Goal: Information Seeking & Learning: Compare options

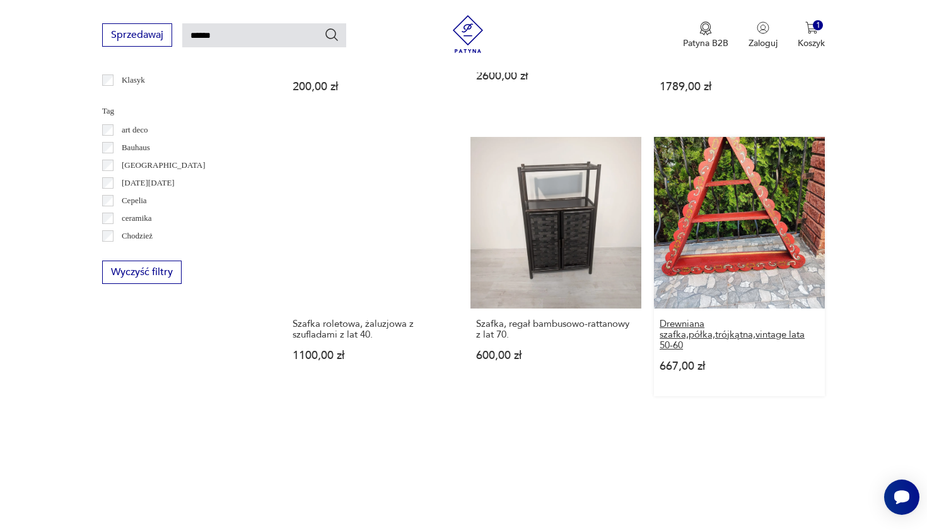
scroll to position [907, 0]
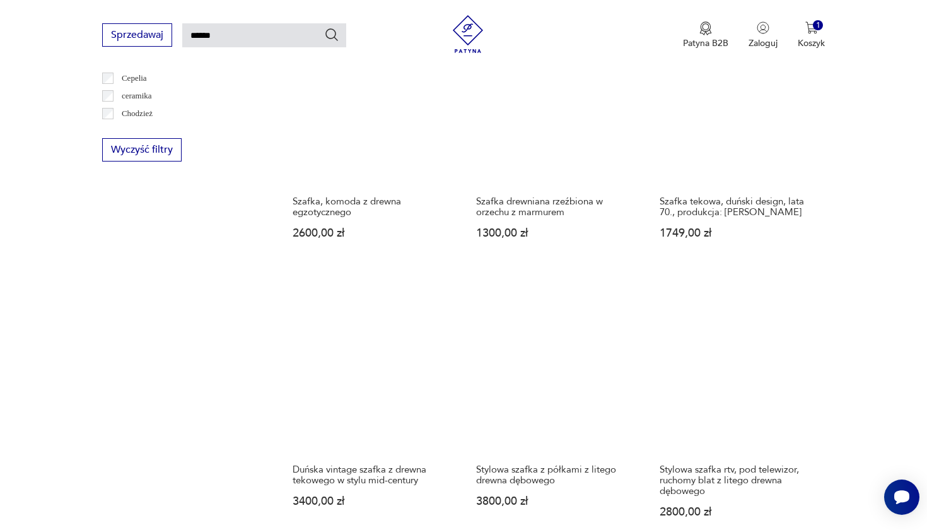
scroll to position [810, 0]
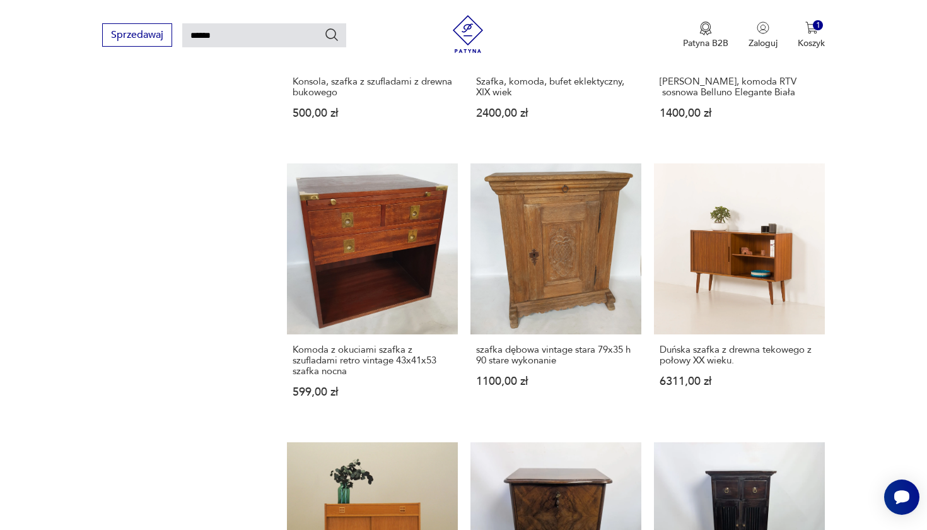
scroll to position [835, 0]
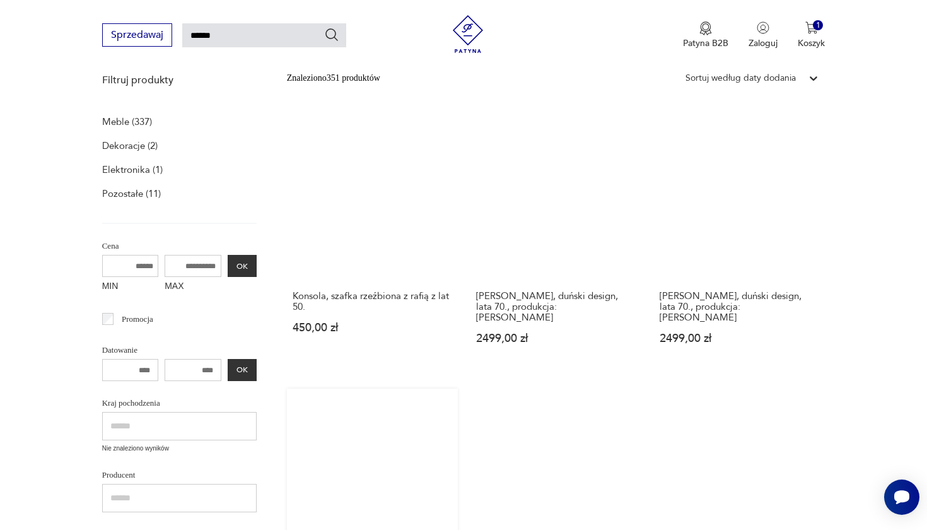
scroll to position [191, 0]
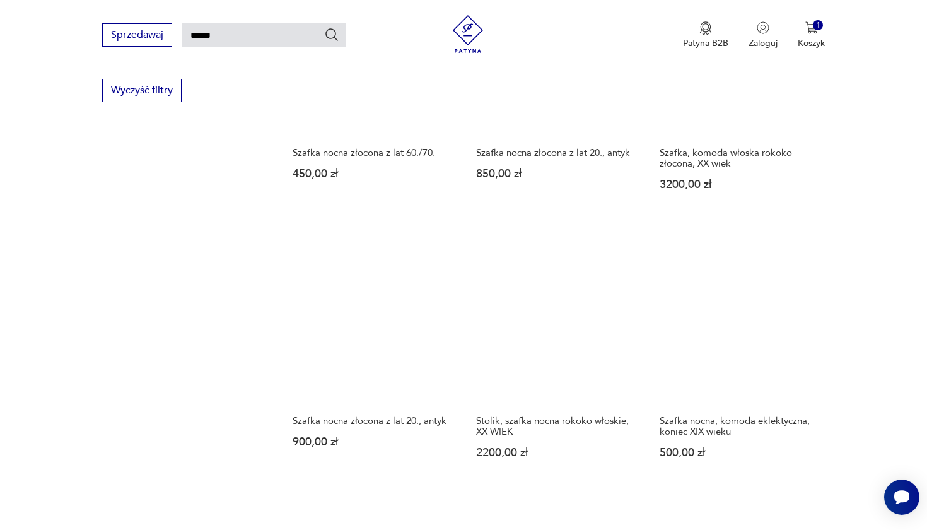
scroll to position [867, 0]
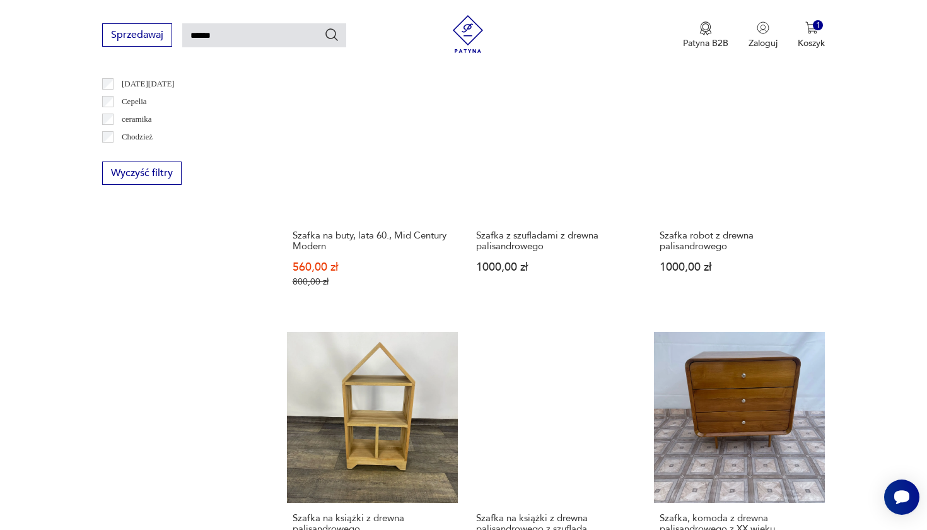
scroll to position [786, 0]
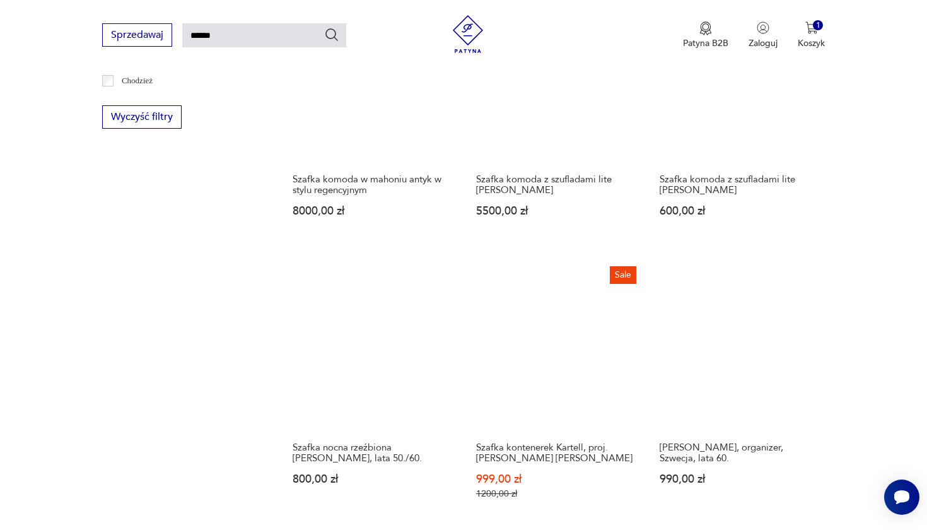
scroll to position [854, 0]
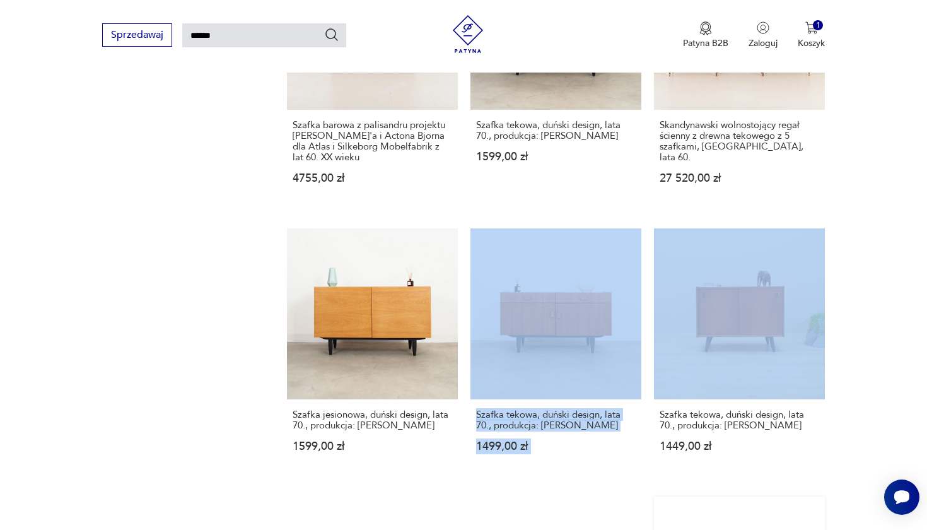
scroll to position [922, 0]
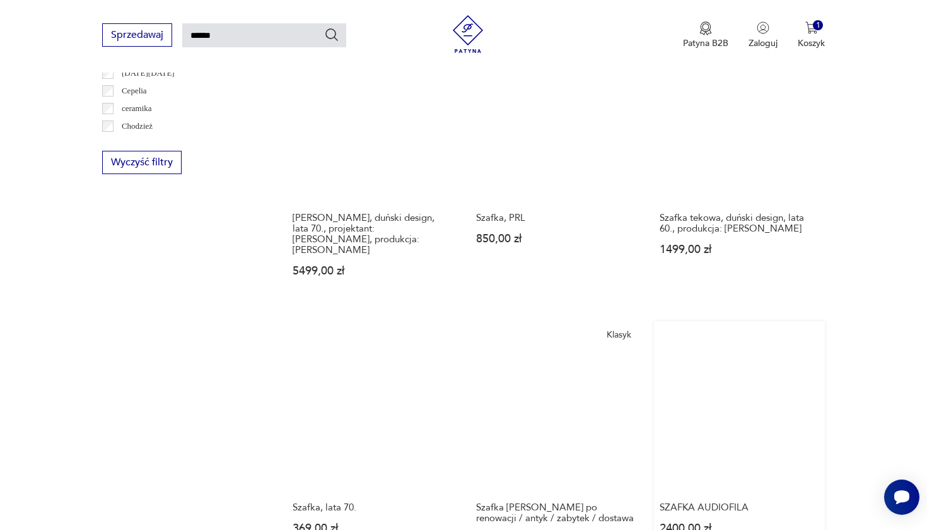
scroll to position [818, 0]
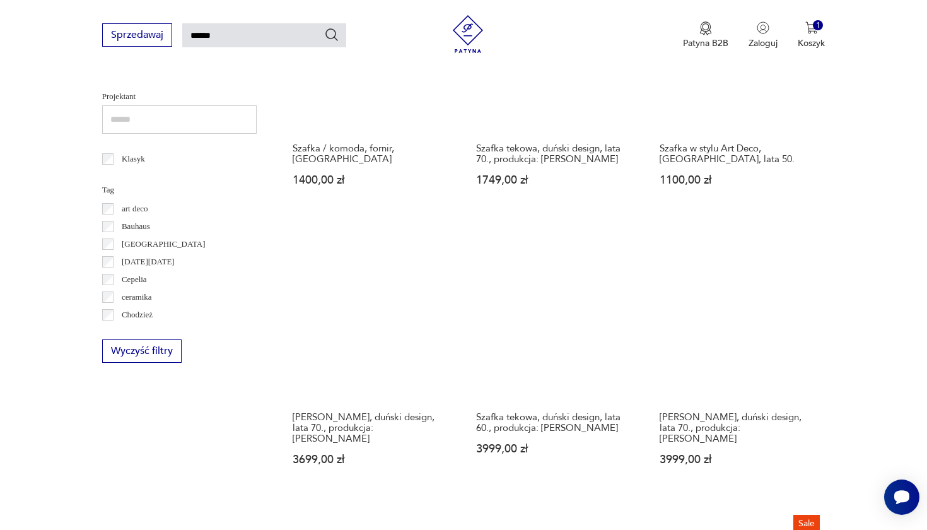
scroll to position [825, 0]
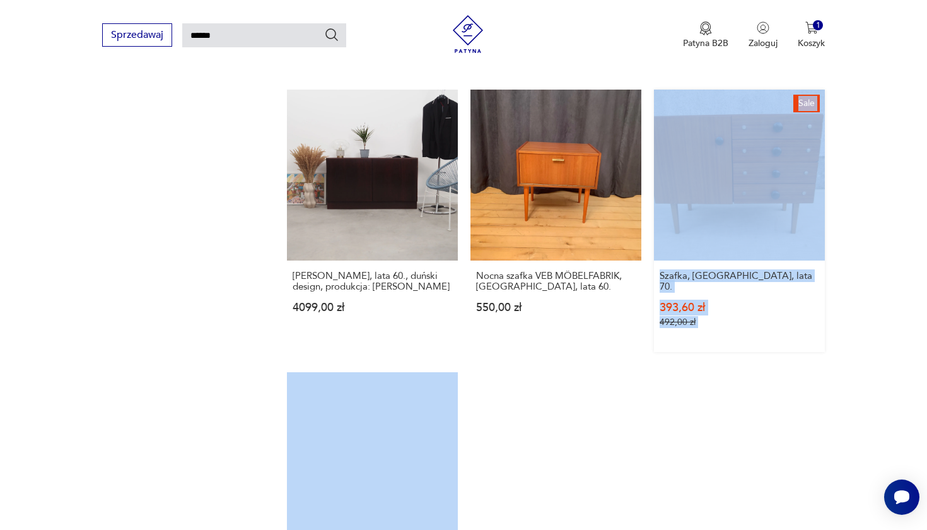
scroll to position [1023, 0]
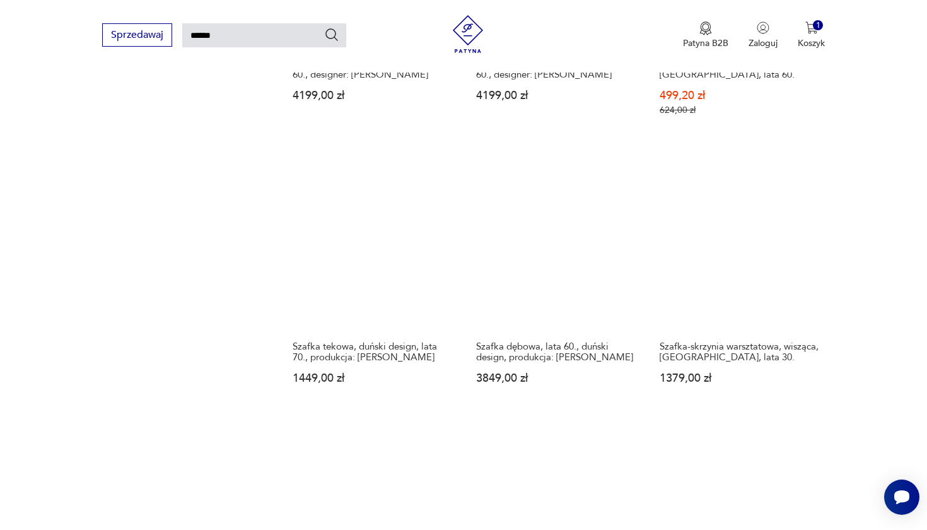
scroll to position [953, 0]
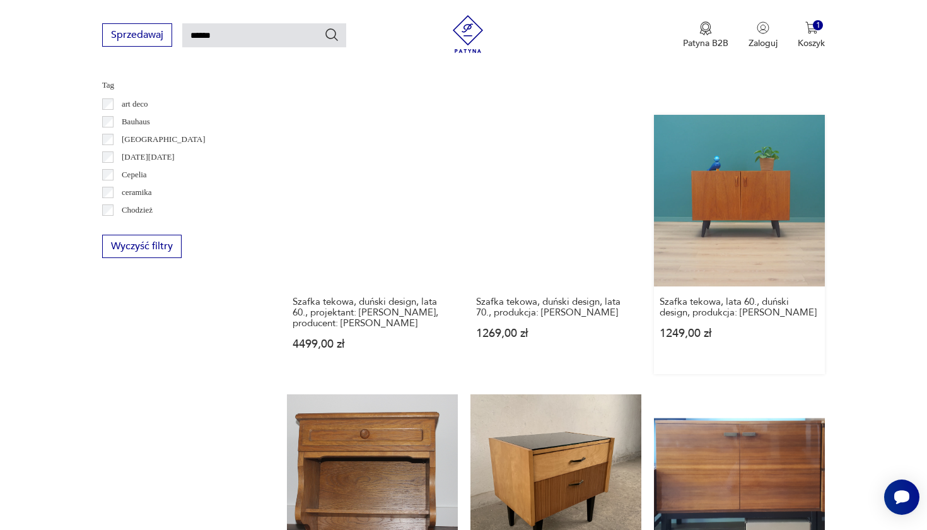
scroll to position [758, 0]
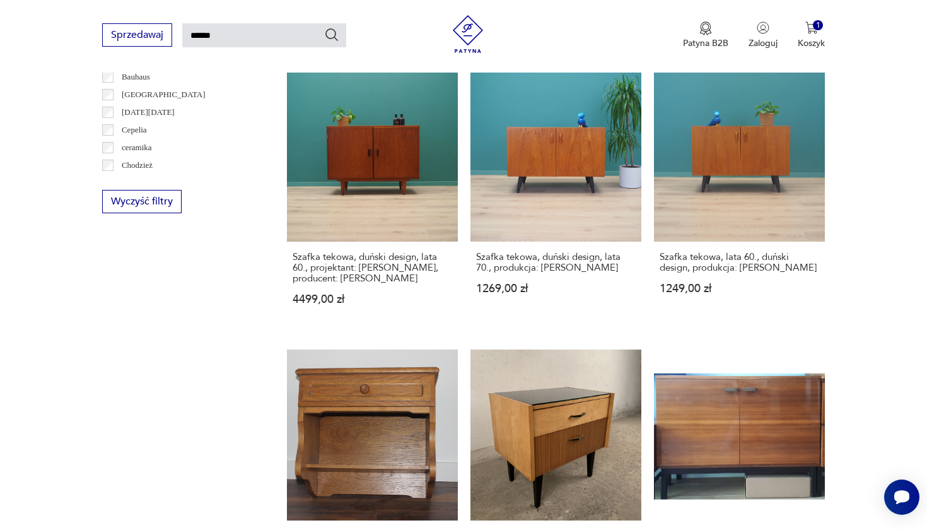
click at [833, 458] on section "Filtruj produkty Meble (337) Dekoracje (2) Elektronika (1) Pozostałe (11) Cena …" at bounding box center [463, 363] width 927 height 1773
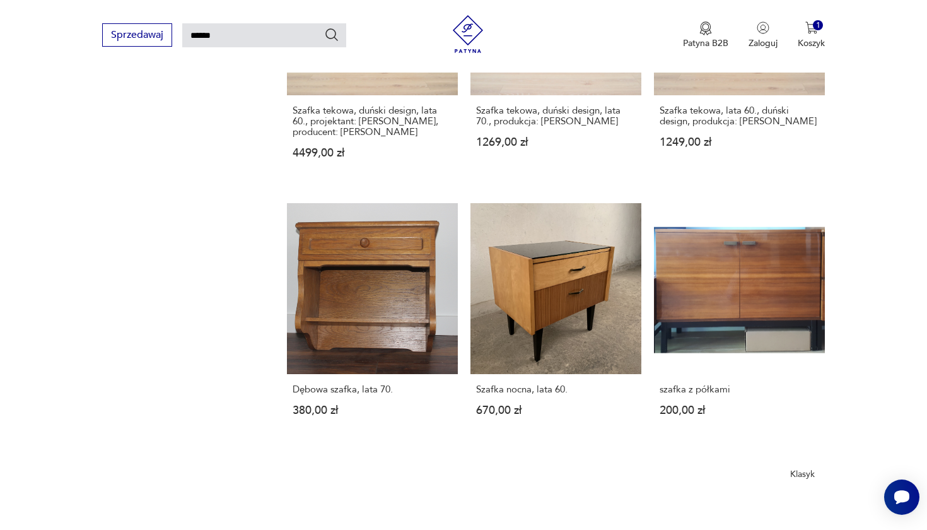
scroll to position [970, 0]
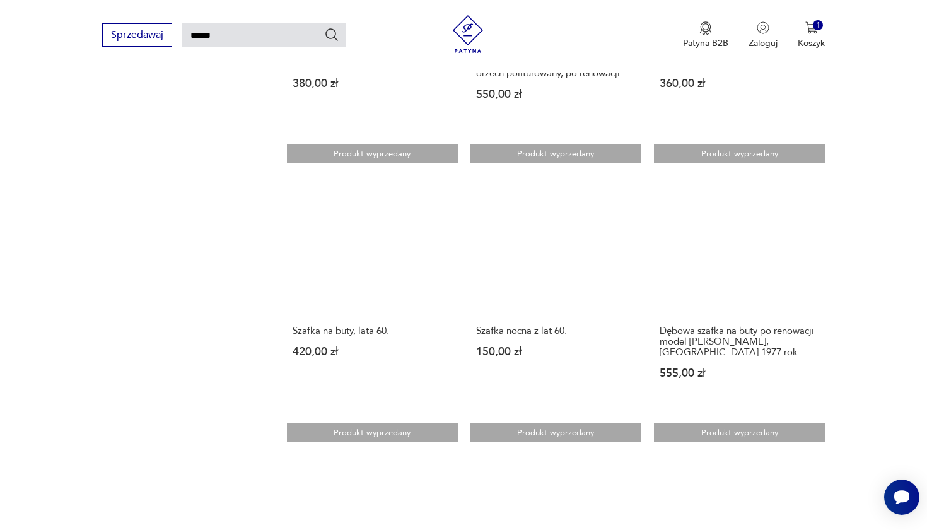
scroll to position [1034, 0]
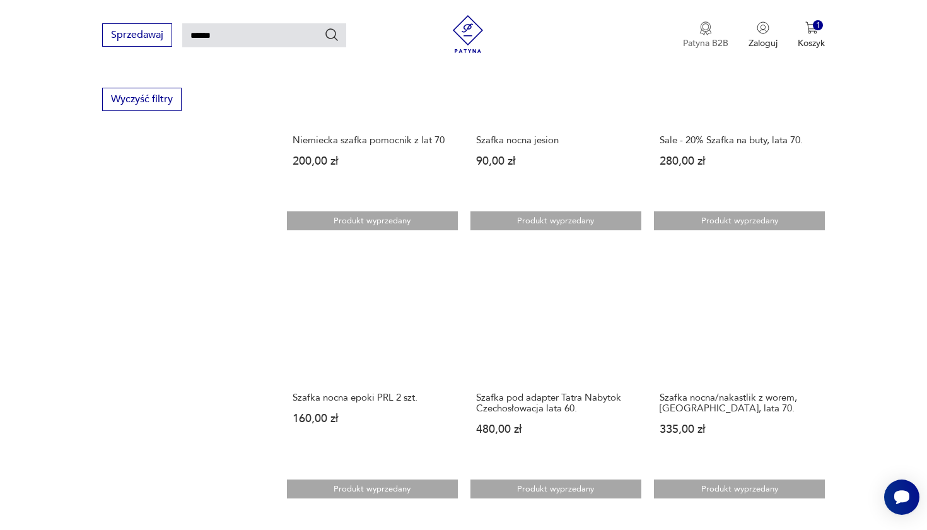
scroll to position [866, 0]
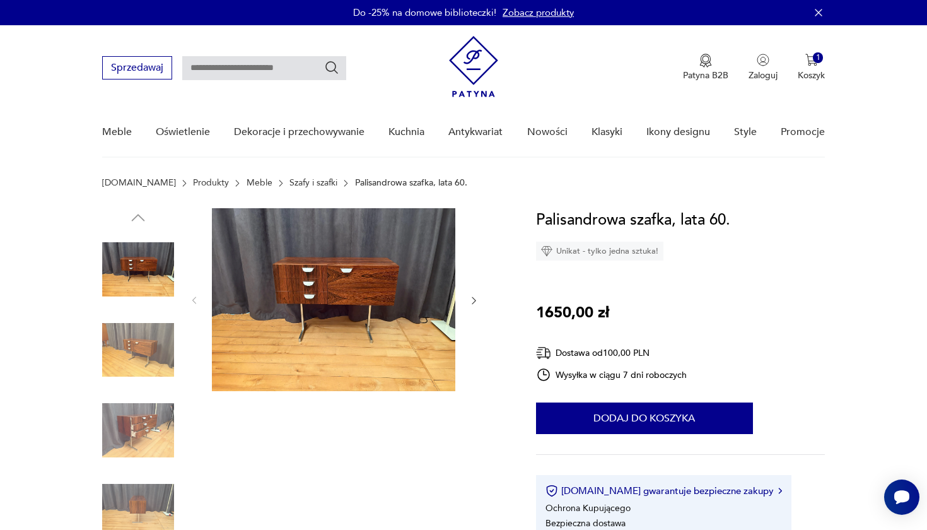
click at [154, 333] on img at bounding box center [138, 350] width 72 height 72
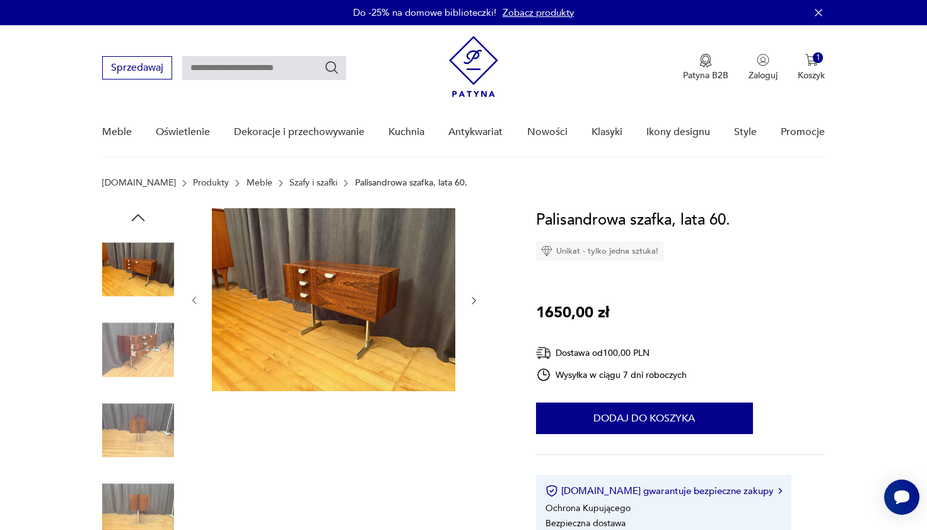
click at [131, 426] on img at bounding box center [138, 430] width 72 height 72
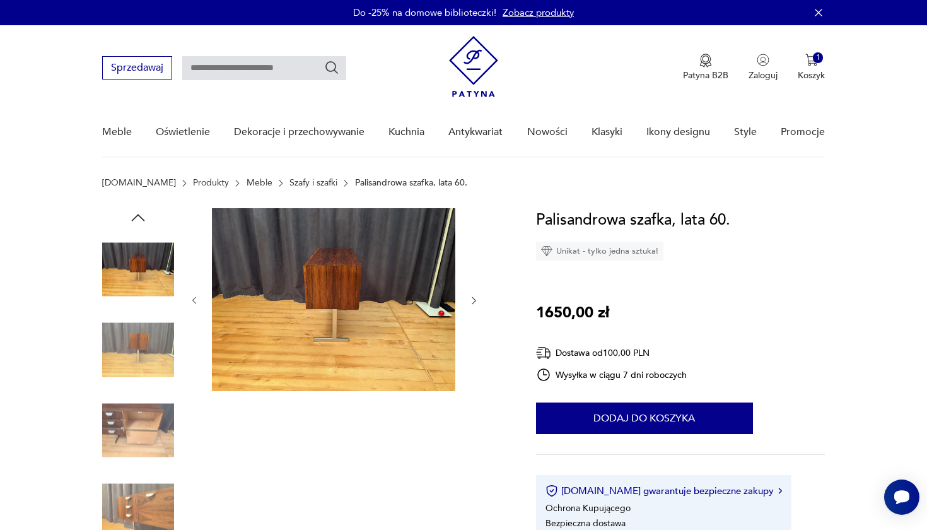
click at [137, 463] on img at bounding box center [138, 430] width 72 height 72
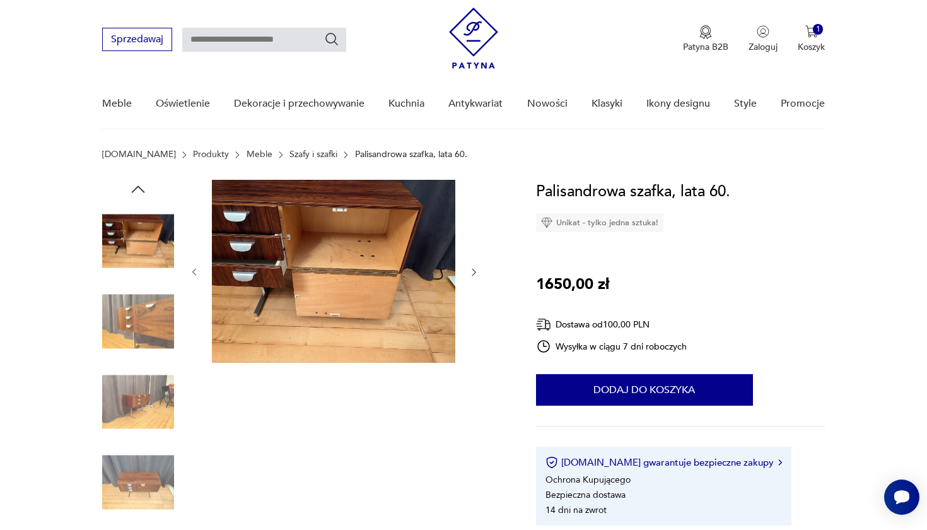
scroll to position [35, 0]
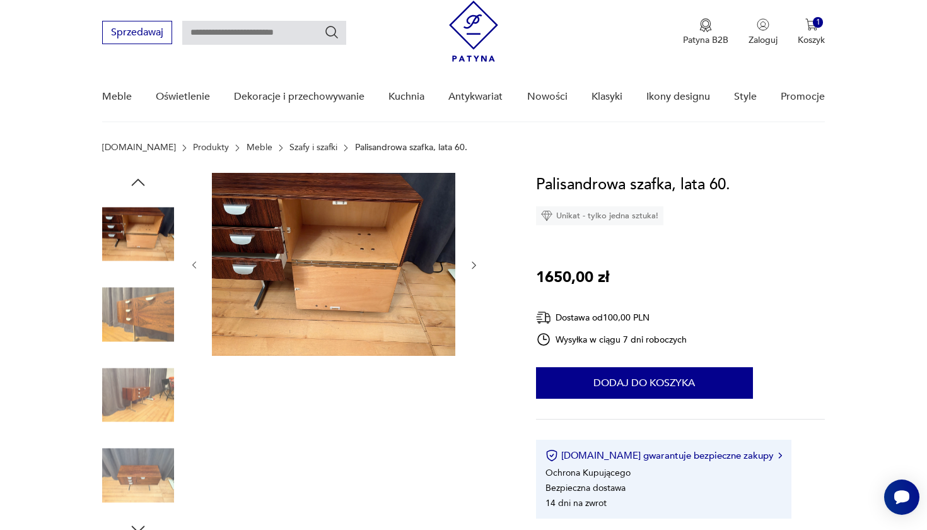
click at [144, 452] on img at bounding box center [138, 475] width 72 height 72
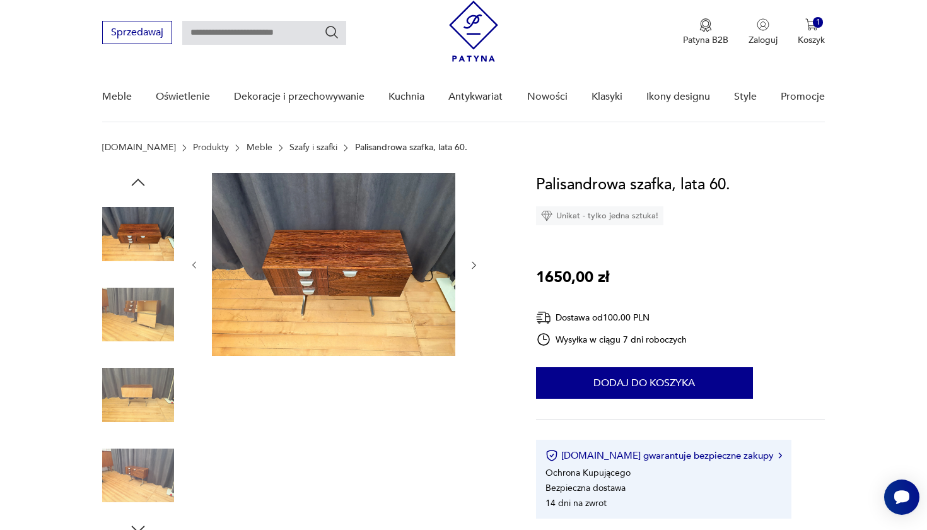
click at [147, 357] on div at bounding box center [138, 355] width 72 height 315
click at [142, 325] on img at bounding box center [138, 315] width 72 height 72
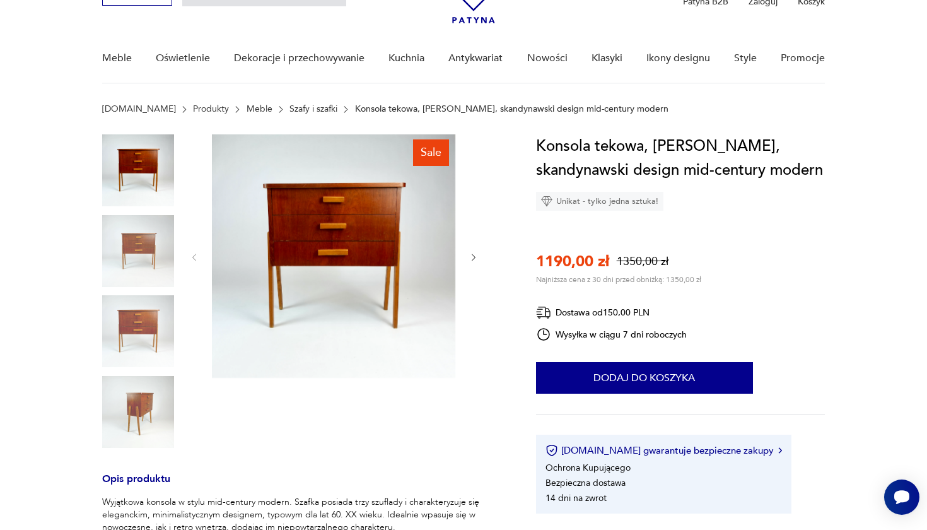
scroll to position [90, 0]
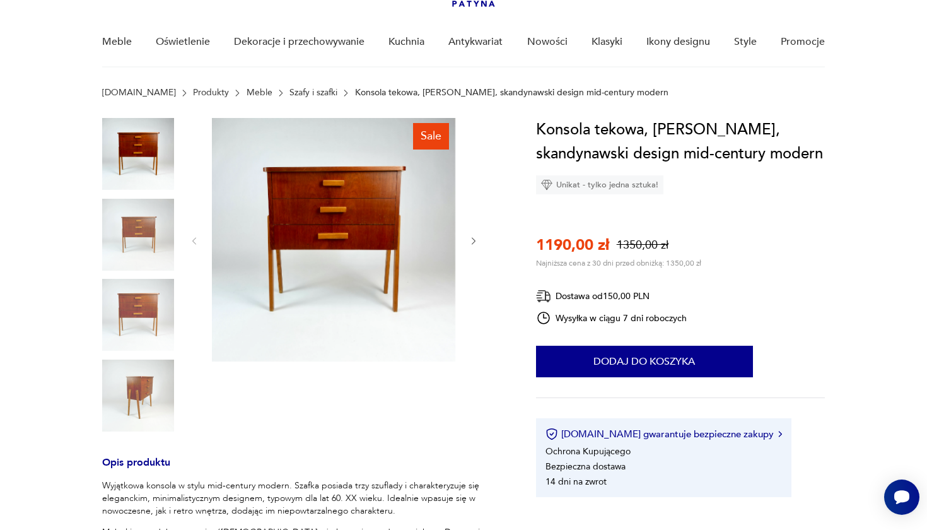
click at [151, 230] on img at bounding box center [138, 235] width 72 height 72
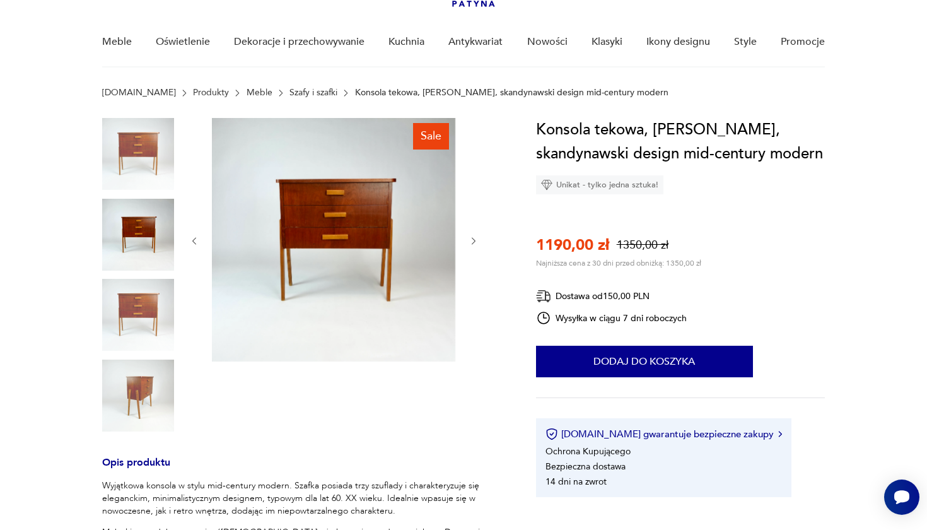
click at [149, 310] on img at bounding box center [138, 315] width 72 height 72
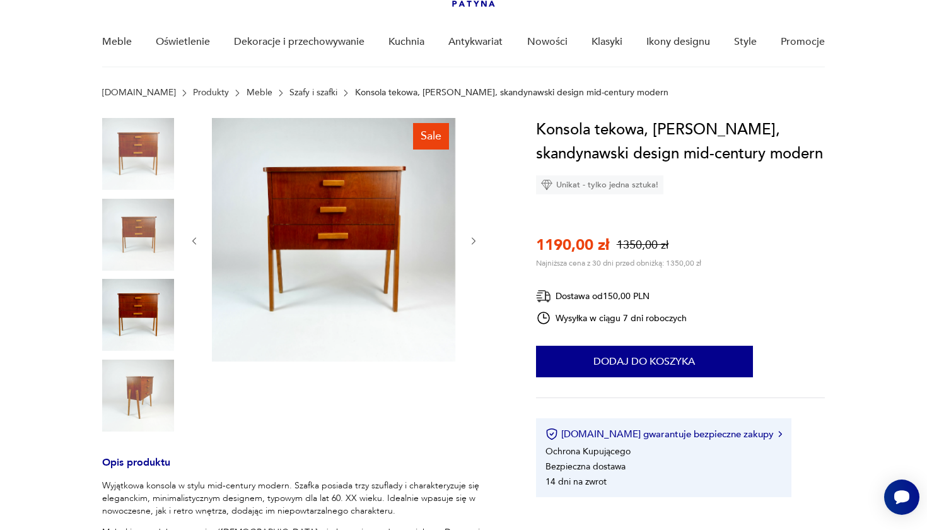
click at [148, 402] on img at bounding box center [138, 395] width 72 height 72
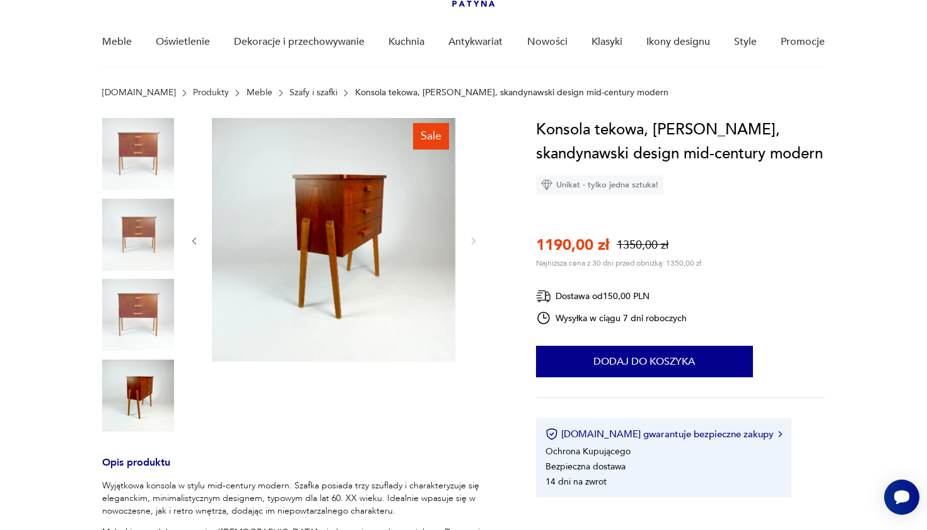
scroll to position [151, 0]
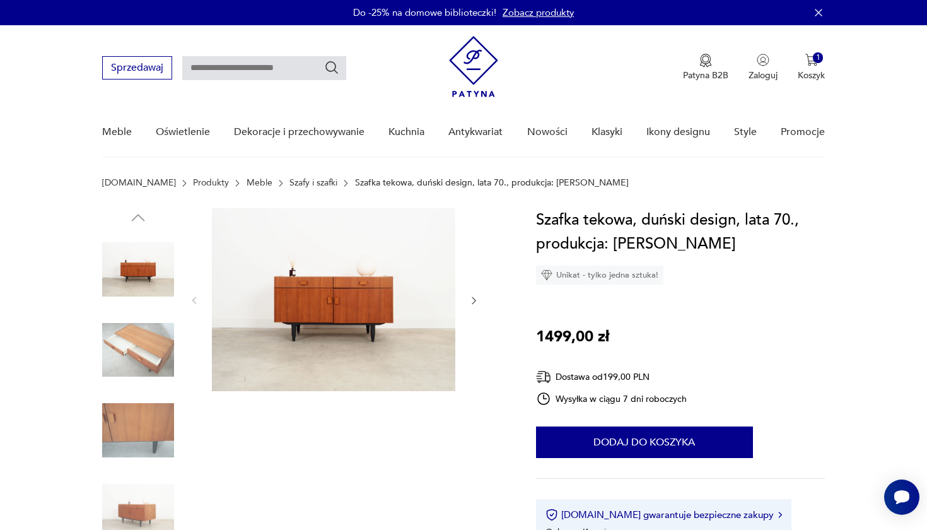
click at [122, 358] on img at bounding box center [138, 350] width 72 height 72
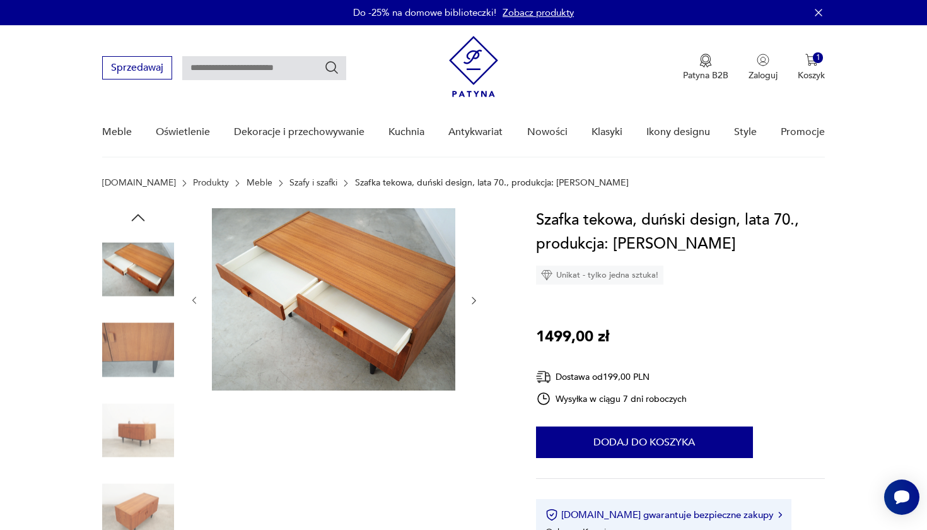
click at [141, 346] on img at bounding box center [138, 350] width 72 height 72
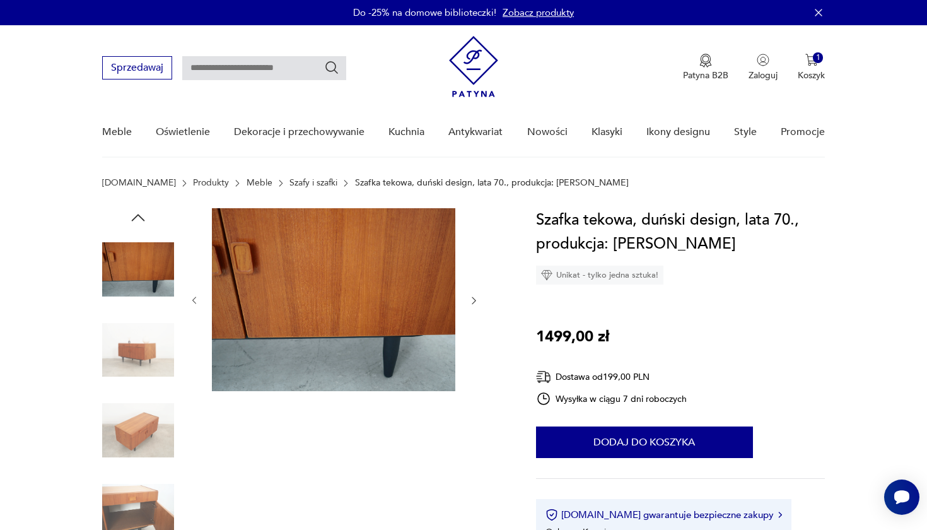
click at [141, 431] on img at bounding box center [138, 430] width 72 height 72
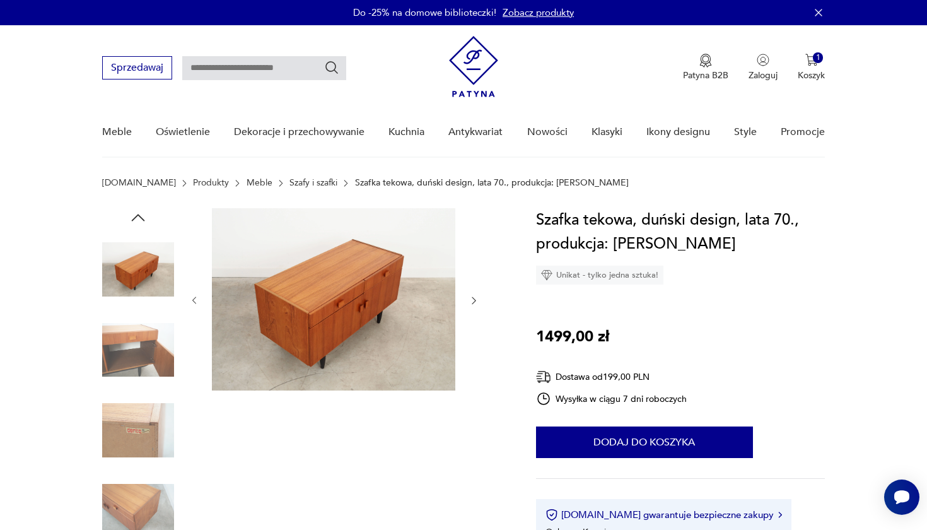
scroll to position [61, 0]
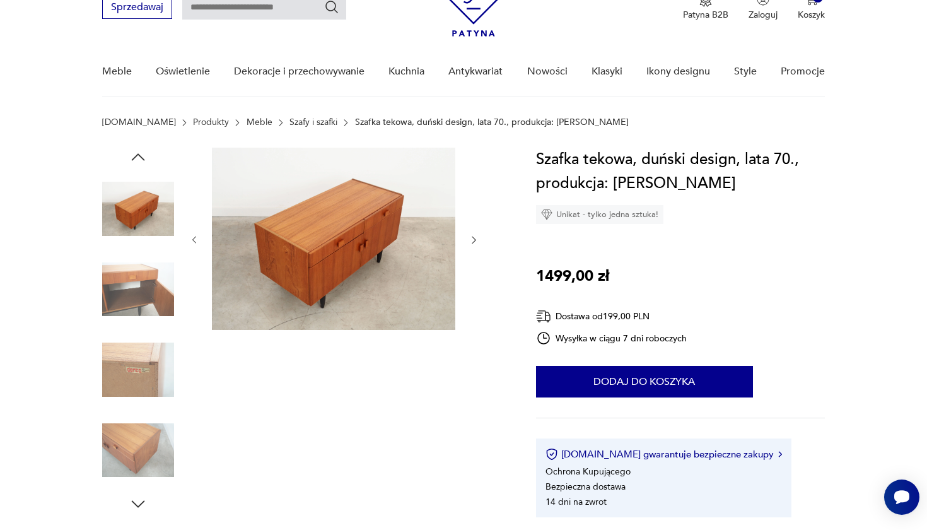
click at [142, 363] on img at bounding box center [138, 370] width 72 height 72
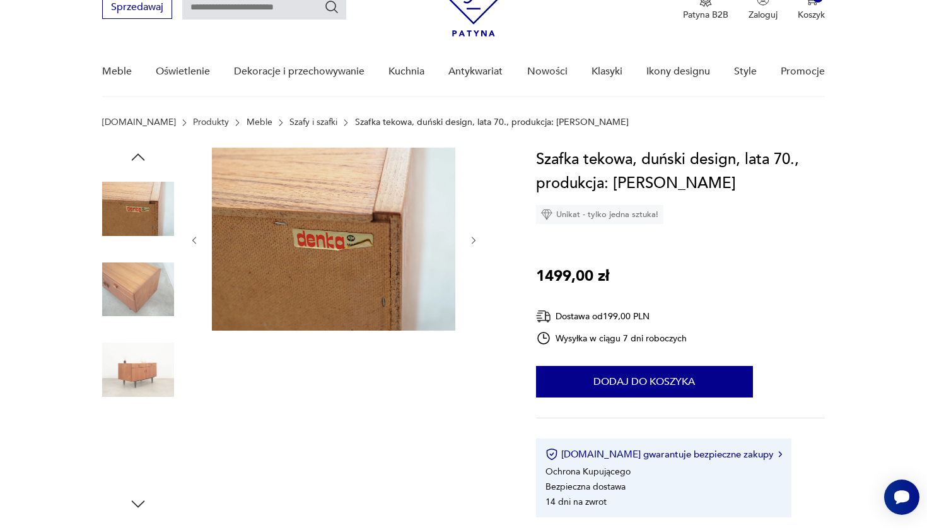
click at [142, 442] on img at bounding box center [138, 450] width 72 height 72
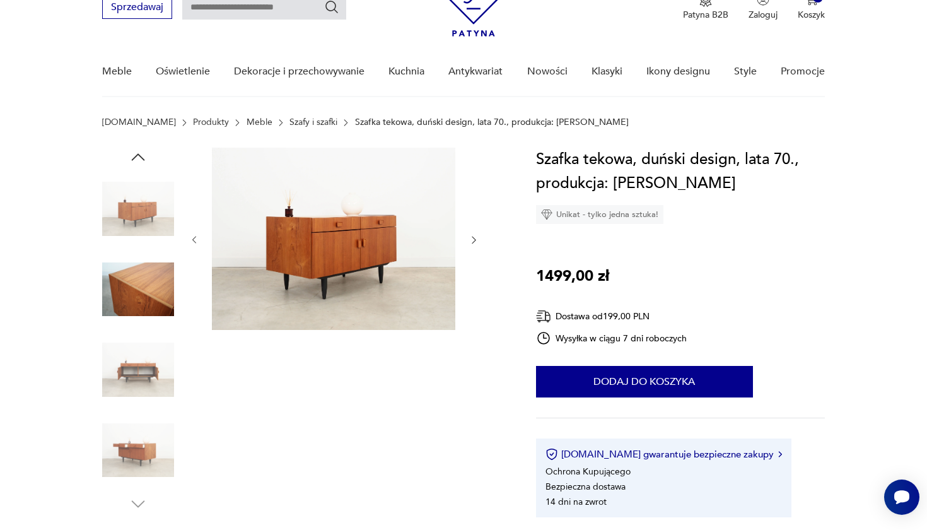
click at [131, 375] on img at bounding box center [138, 370] width 72 height 72
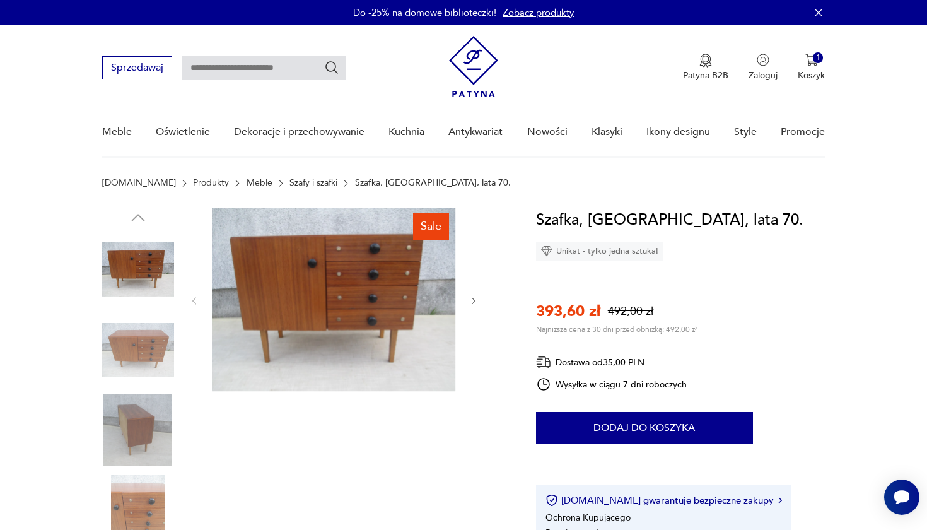
click at [144, 353] on img at bounding box center [138, 350] width 72 height 72
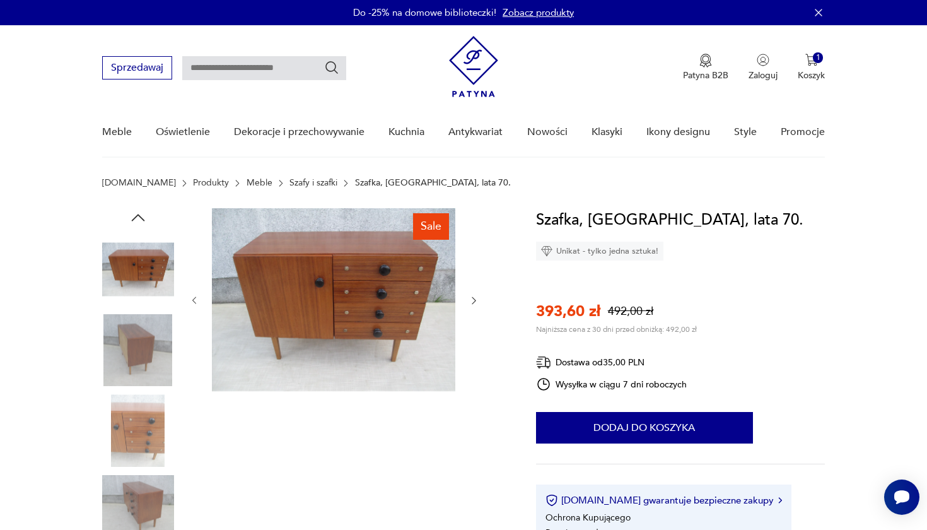
click at [131, 452] on img at bounding box center [138, 430] width 72 height 72
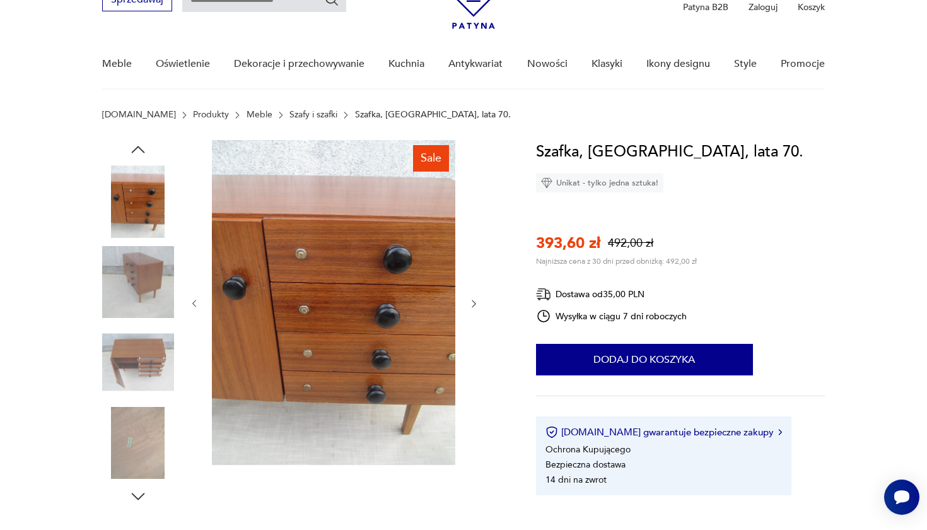
scroll to position [78, 0]
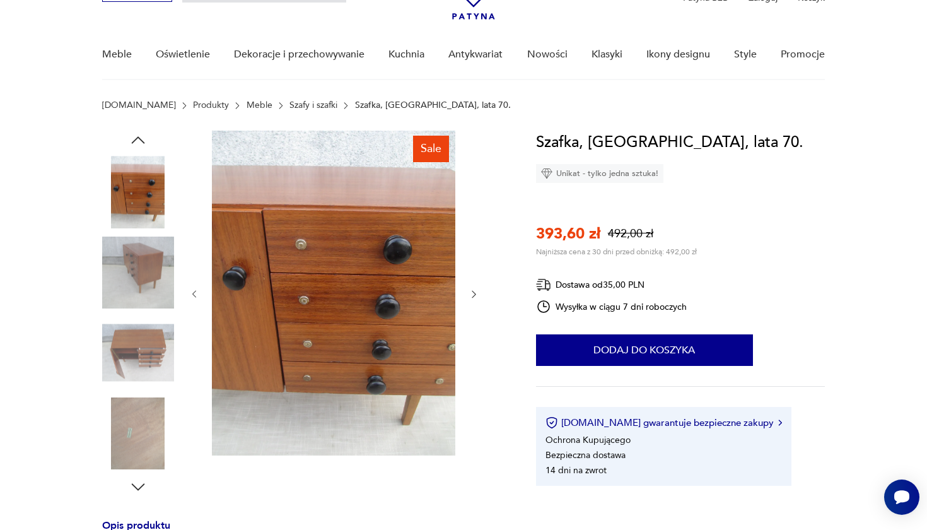
click at [140, 369] on img at bounding box center [138, 353] width 72 height 72
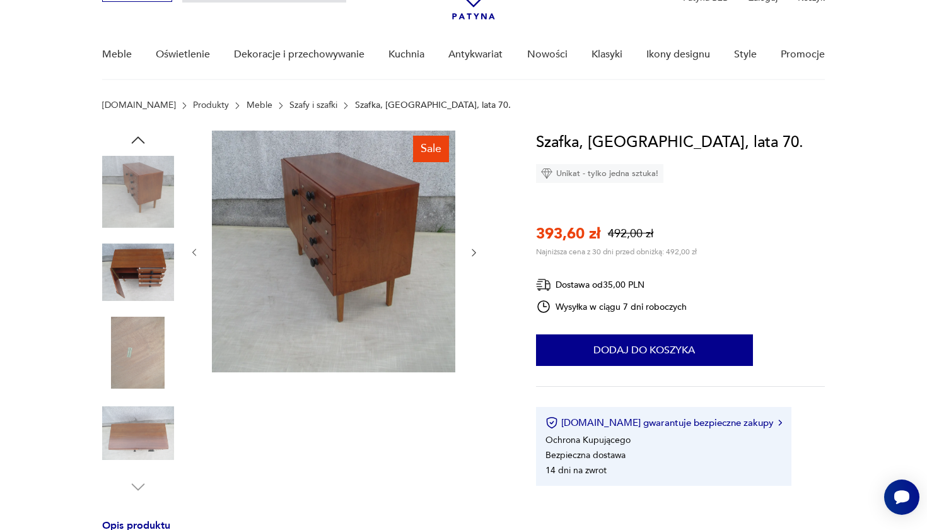
click at [136, 384] on img at bounding box center [138, 353] width 72 height 72
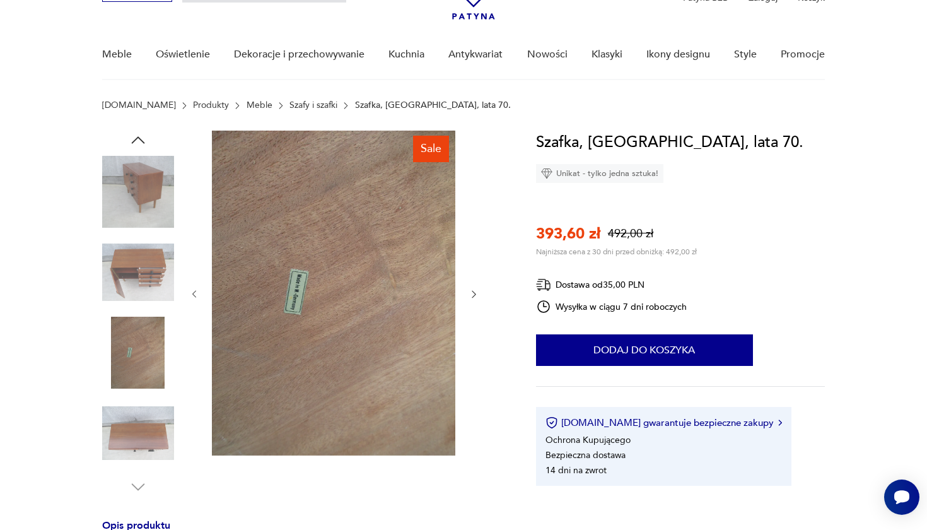
click at [125, 361] on img at bounding box center [138, 353] width 72 height 72
click at [136, 427] on img at bounding box center [138, 433] width 72 height 72
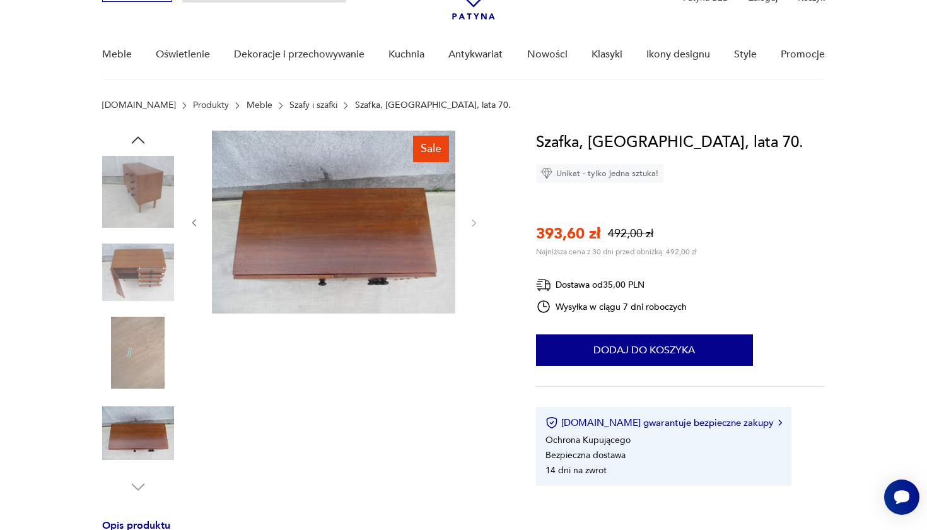
click at [476, 223] on icon "button" at bounding box center [473, 223] width 11 height 11
click at [139, 481] on icon "button" at bounding box center [138, 486] width 19 height 19
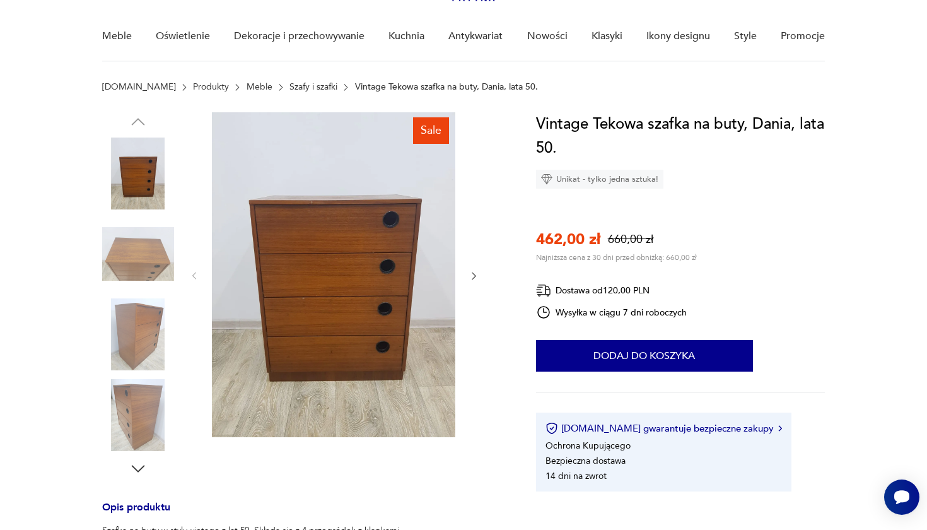
scroll to position [101, 0]
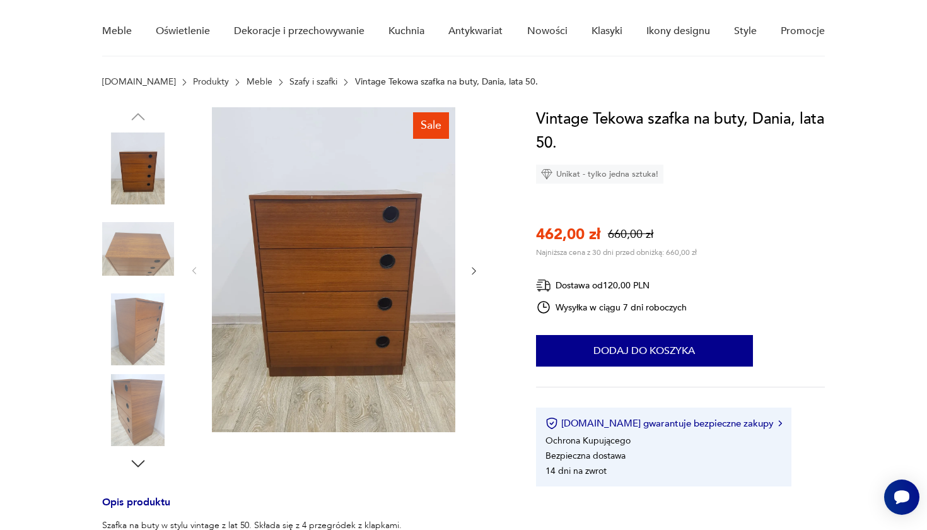
click at [132, 235] on img at bounding box center [138, 249] width 72 height 72
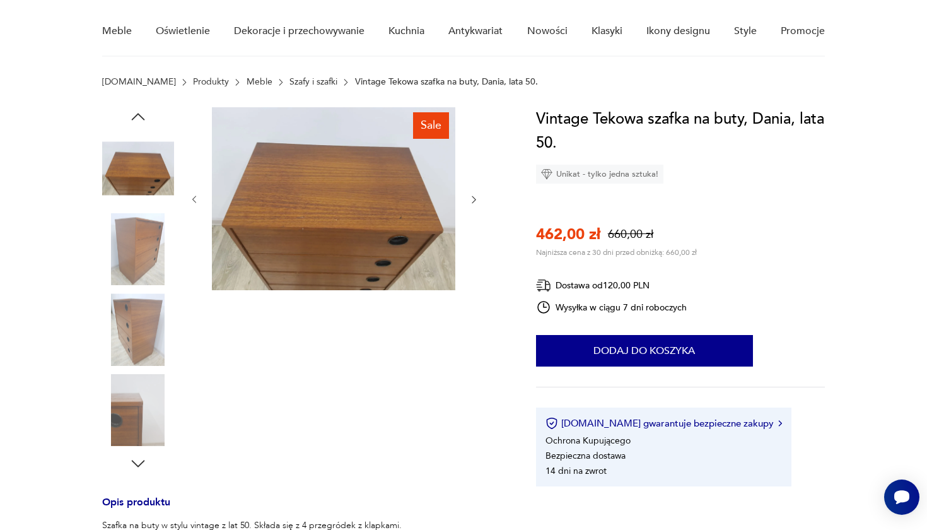
click at [133, 288] on div at bounding box center [138, 209] width 72 height 315
click at [133, 284] on img at bounding box center [138, 249] width 72 height 72
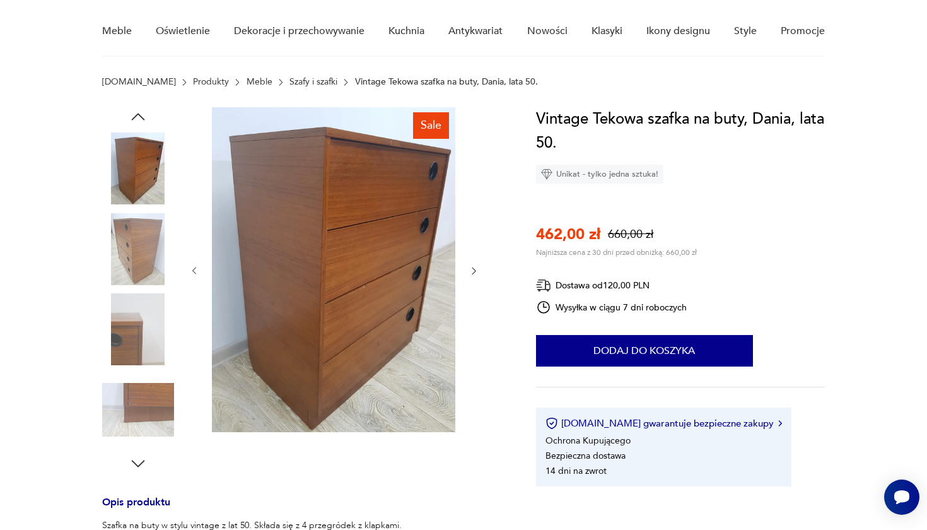
click at [141, 293] on div at bounding box center [138, 289] width 72 height 315
click at [141, 340] on img at bounding box center [138, 329] width 72 height 72
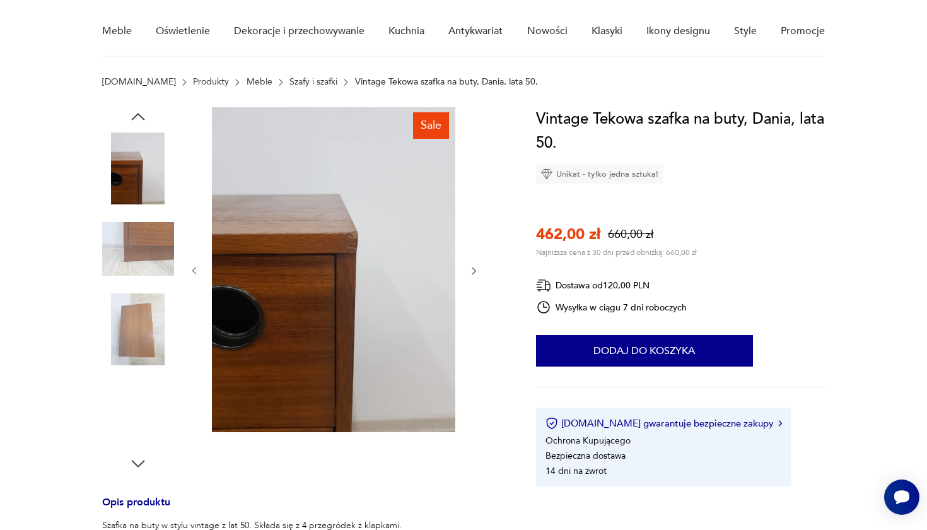
click at [141, 407] on img at bounding box center [138, 410] width 72 height 72
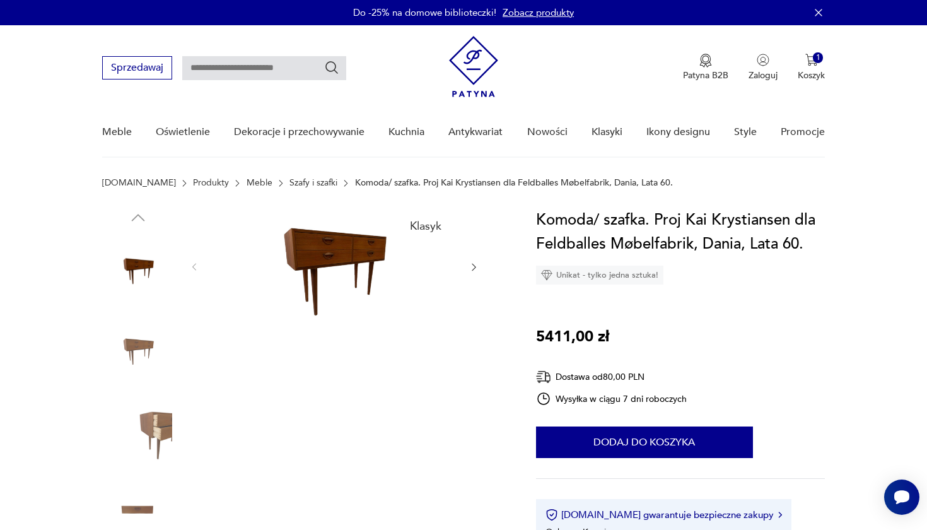
click at [134, 362] on img at bounding box center [138, 350] width 72 height 72
click at [139, 385] on img at bounding box center [138, 350] width 72 height 72
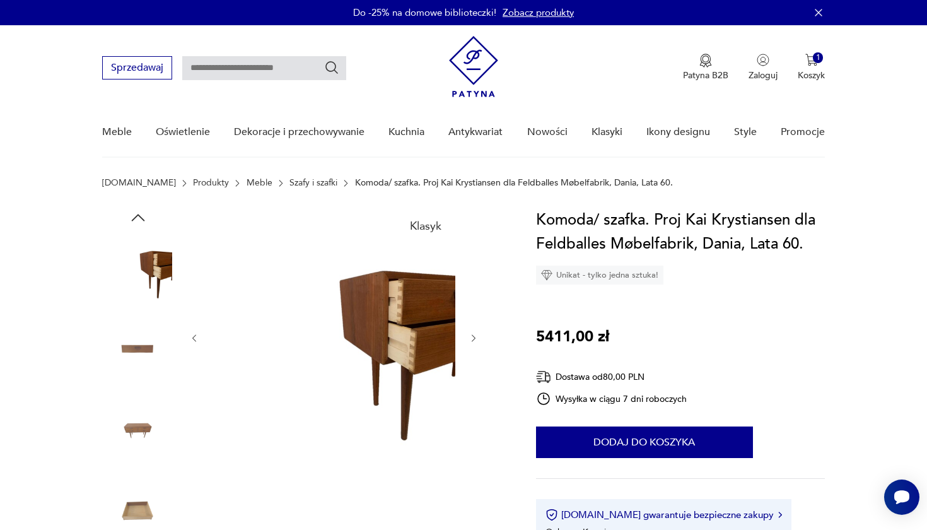
click at [141, 407] on img at bounding box center [138, 430] width 72 height 72
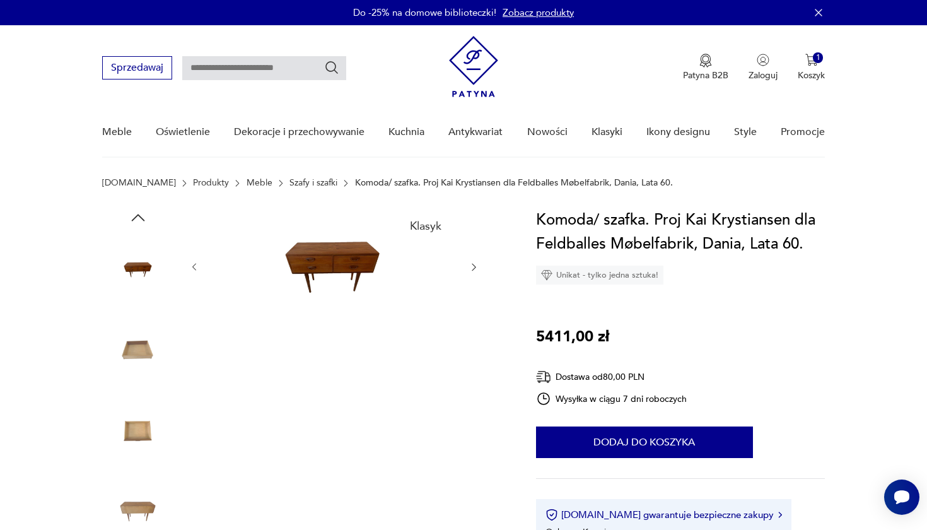
click at [141, 441] on img at bounding box center [138, 430] width 72 height 72
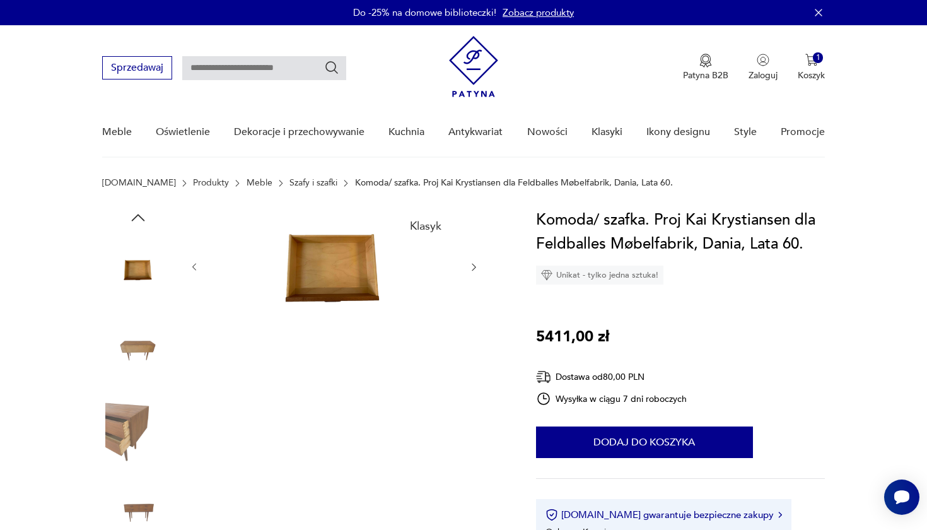
click at [139, 441] on img at bounding box center [138, 430] width 72 height 72
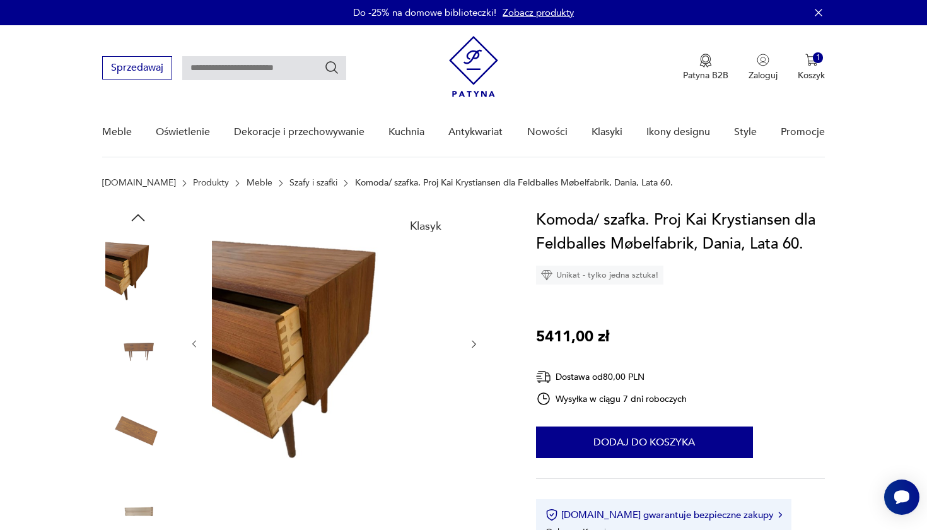
click at [139, 441] on img at bounding box center [138, 430] width 72 height 72
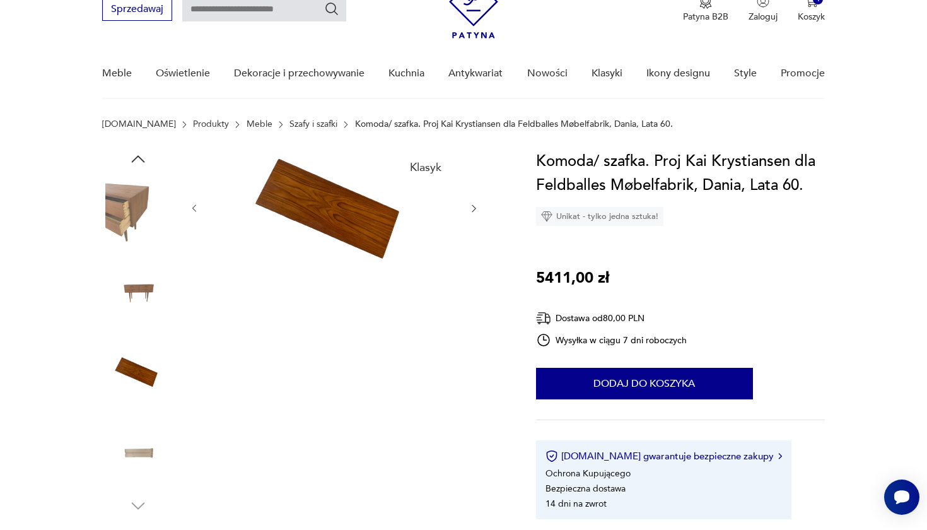
scroll to position [76, 0]
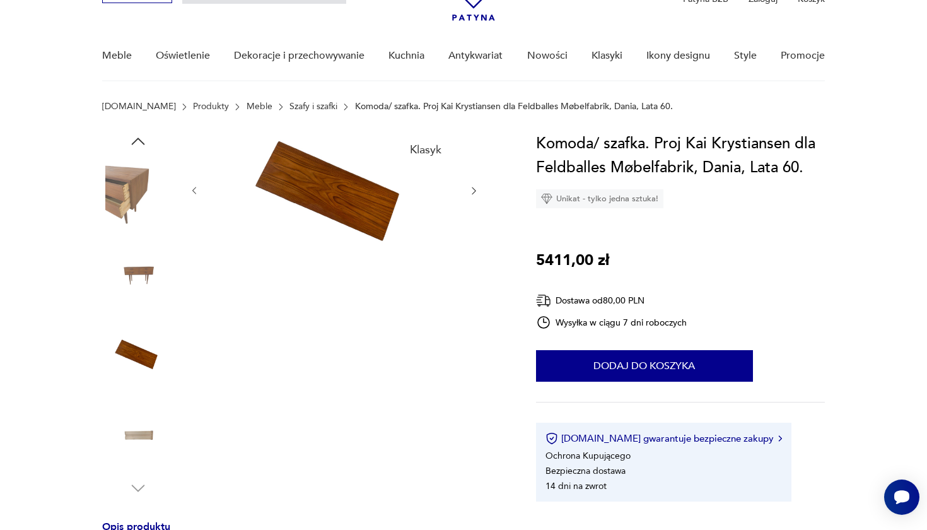
click at [139, 436] on img at bounding box center [138, 434] width 72 height 72
